Goal: Task Accomplishment & Management: Use online tool/utility

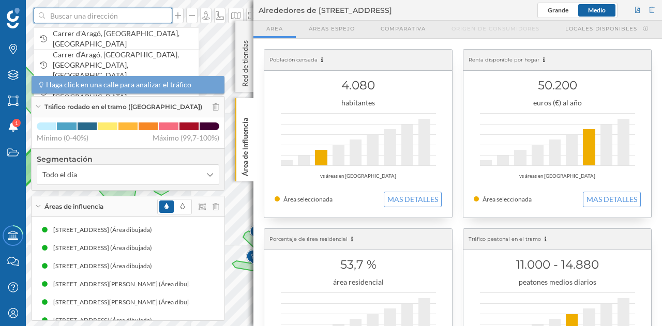
click at [119, 17] on input at bounding box center [103, 16] width 116 height 16
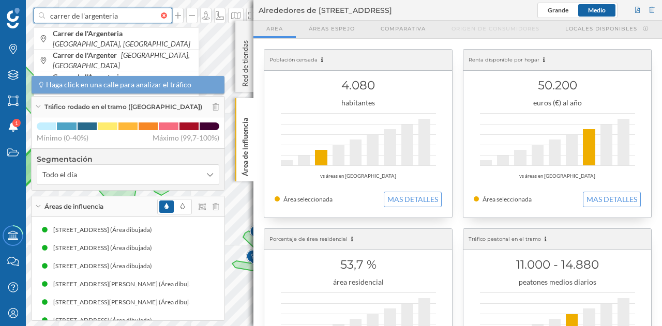
type input "carrer de l'argenteria"
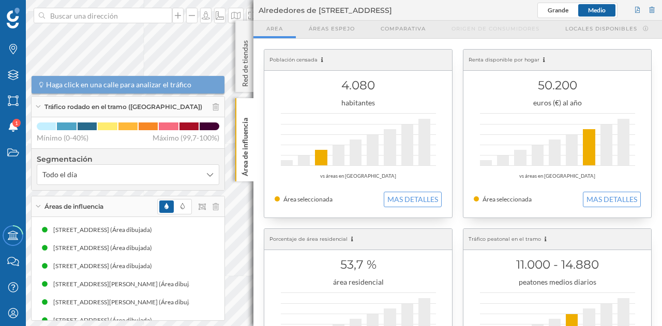
click at [255, 213] on div "Marcas Capas Áreas Notificaciones 1 Estados Academy Contacta con nosotros Centr…" at bounding box center [331, 163] width 662 height 326
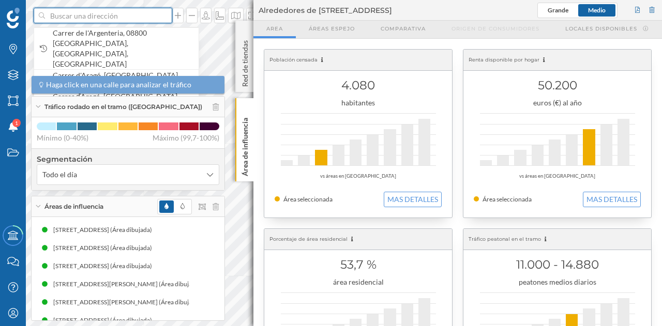
click at [128, 20] on input at bounding box center [103, 16] width 116 height 16
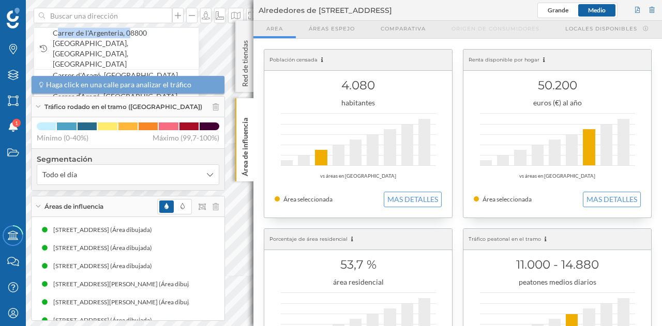
drag, startPoint x: 128, startPoint y: 35, endPoint x: 56, endPoint y: 21, distance: 73.2
click at [56, 22] on form "Carrer de l'Argenteria, 08800 [GEOGRAPHIC_DATA], [GEOGRAPHIC_DATA], [GEOGRAPHIC…" at bounding box center [103, 16] width 139 height 16
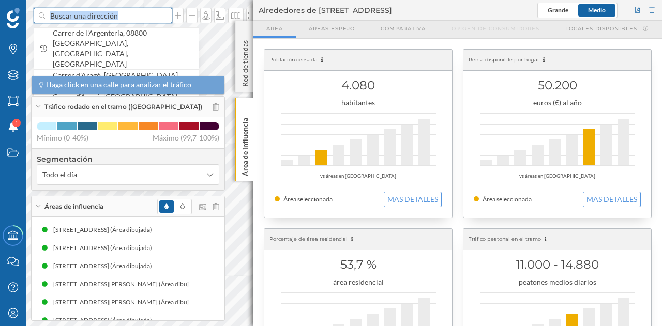
click at [69, 17] on input at bounding box center [103, 16] width 116 height 16
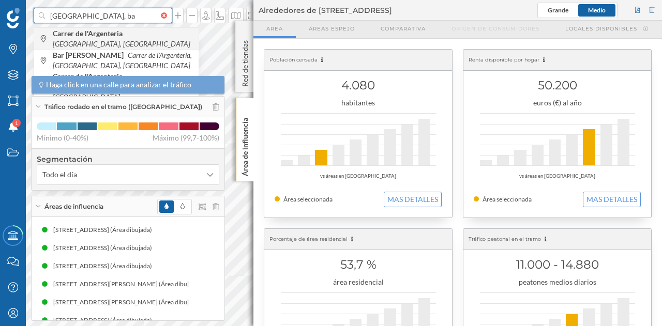
type input "[GEOGRAPHIC_DATA], ba"
click at [124, 36] on b "Carrer de l'Argenteria" at bounding box center [89, 33] width 72 height 9
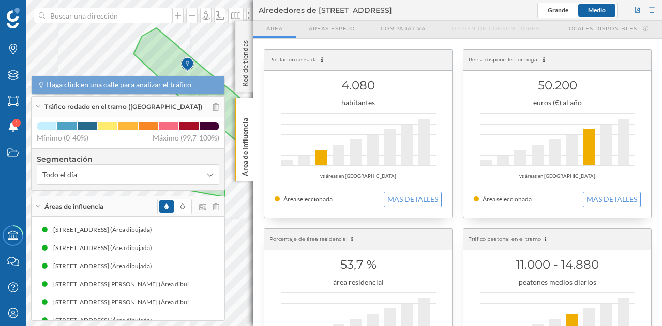
click at [284, 227] on div "Marcas Capas Áreas Notificaciones 1 Estados Academy Contacta con nosotros Centr…" at bounding box center [331, 163] width 662 height 326
click at [247, 102] on div "Área de influencia" at bounding box center [244, 139] width 18 height 83
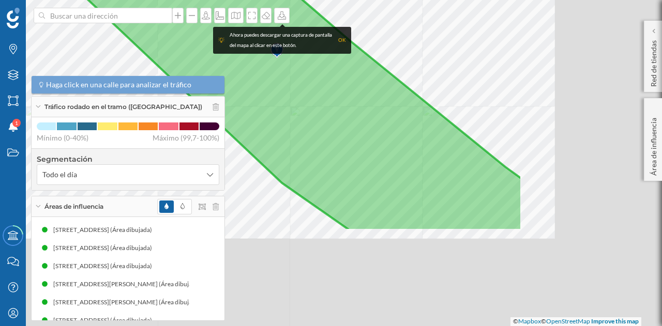
drag, startPoint x: 543, startPoint y: 226, endPoint x: 335, endPoint y: 96, distance: 245.0
click at [335, 96] on icon at bounding box center [292, 52] width 459 height 358
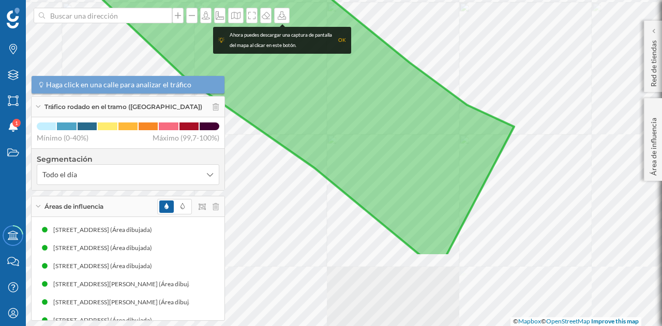
drag, startPoint x: 486, startPoint y: 235, endPoint x: 390, endPoint y: 131, distance: 141.6
click at [390, 131] on icon at bounding box center [240, 58] width 546 height 395
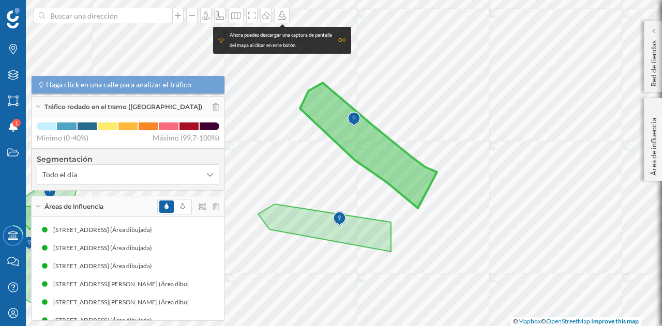
drag, startPoint x: 332, startPoint y: 106, endPoint x: 388, endPoint y: 168, distance: 83.1
click at [388, 168] on icon at bounding box center [368, 146] width 137 height 126
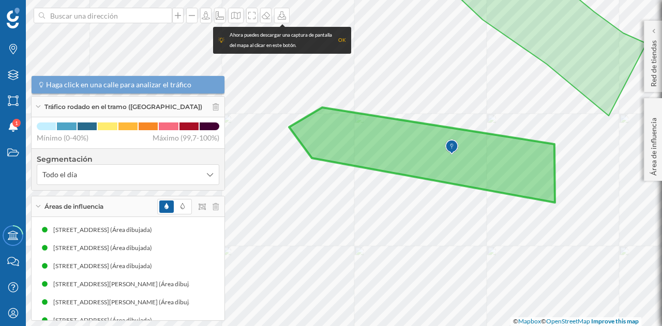
click at [509, 181] on icon at bounding box center [422, 155] width 266 height 95
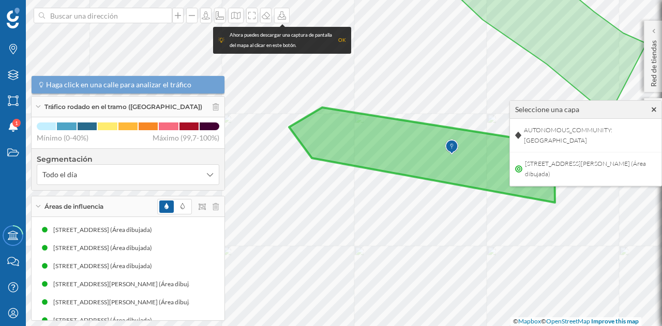
click at [333, 135] on icon at bounding box center [422, 155] width 266 height 95
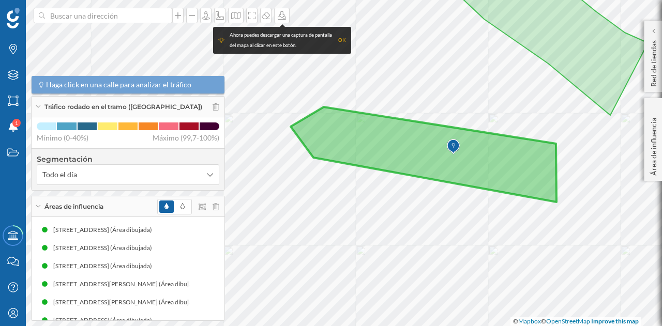
click at [333, 135] on icon at bounding box center [423, 154] width 266 height 95
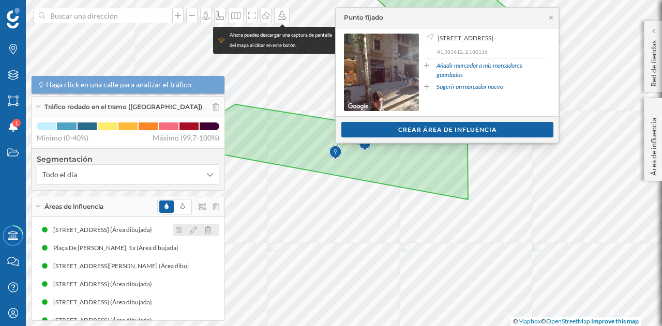
scroll to position [248, 0]
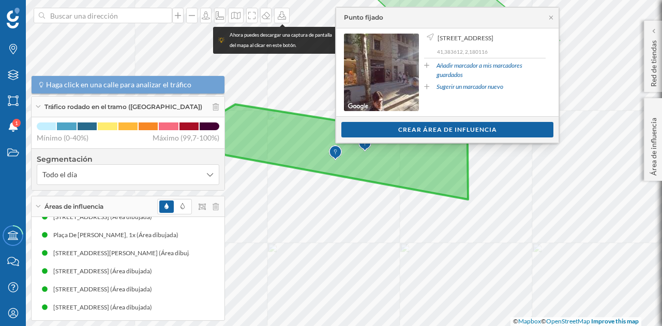
click at [285, 157] on icon at bounding box center [335, 151] width 266 height 95
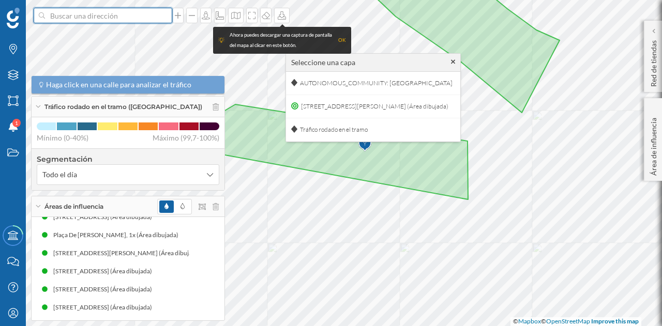
click at [139, 16] on input at bounding box center [103, 16] width 116 height 16
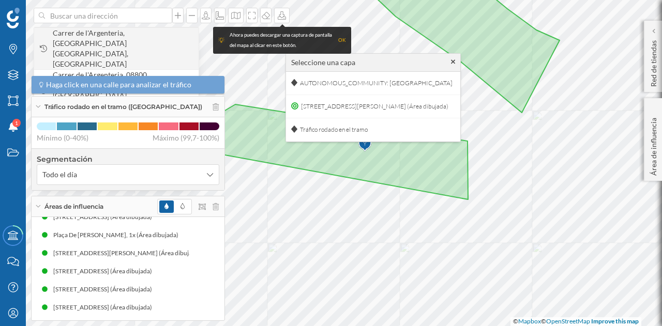
click at [132, 34] on span "Carrer de l'Argenteria, [GEOGRAPHIC_DATA] [GEOGRAPHIC_DATA], [GEOGRAPHIC_DATA]" at bounding box center [123, 48] width 141 height 41
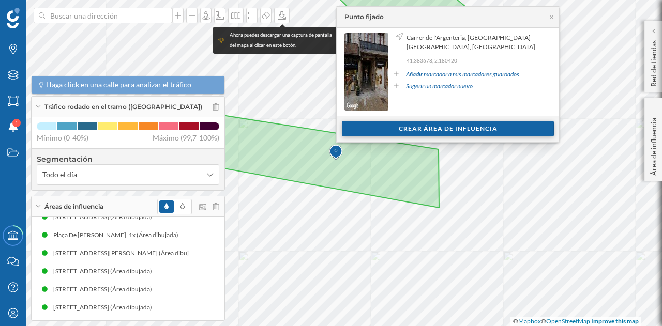
click at [437, 127] on div "Crear área de influencia" at bounding box center [448, 129] width 212 height 16
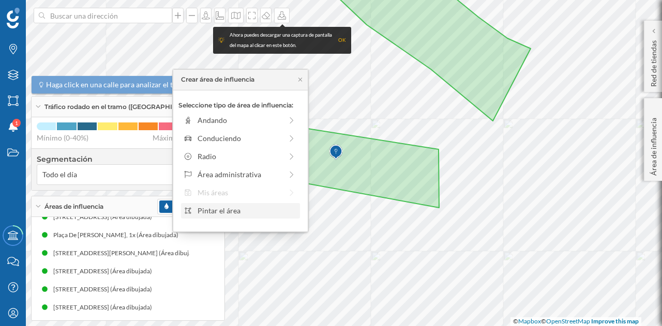
click at [238, 210] on div "Pintar el área" at bounding box center [246, 210] width 99 height 11
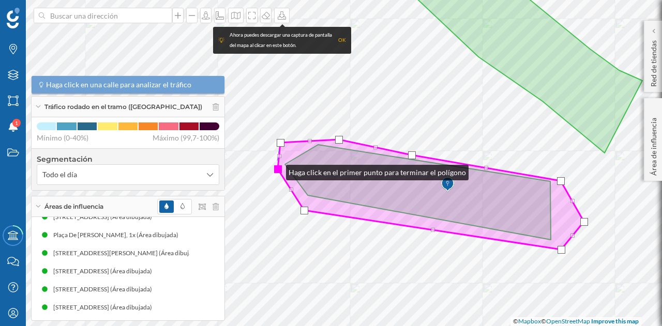
click at [276, 170] on div at bounding box center [278, 169] width 8 height 8
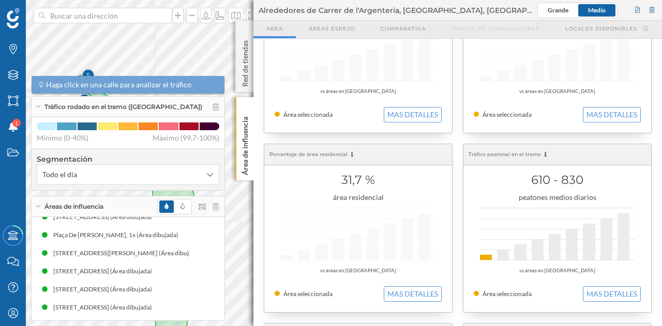
scroll to position [103, 0]
